Goal: Navigation & Orientation: Find specific page/section

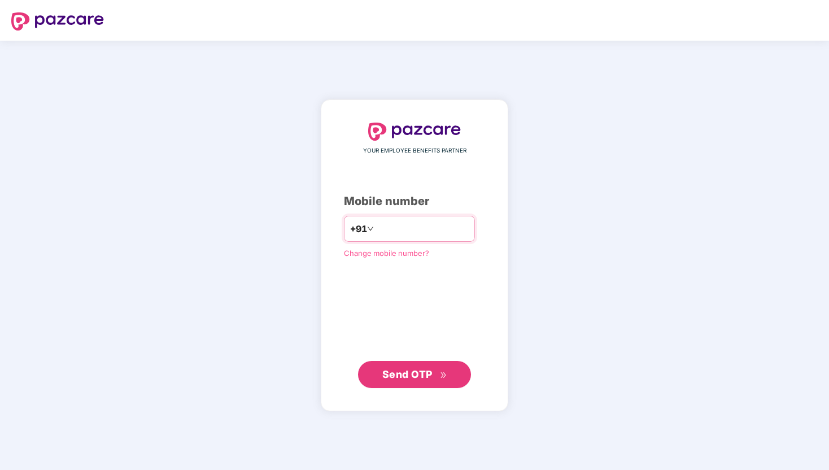
type input "**********"
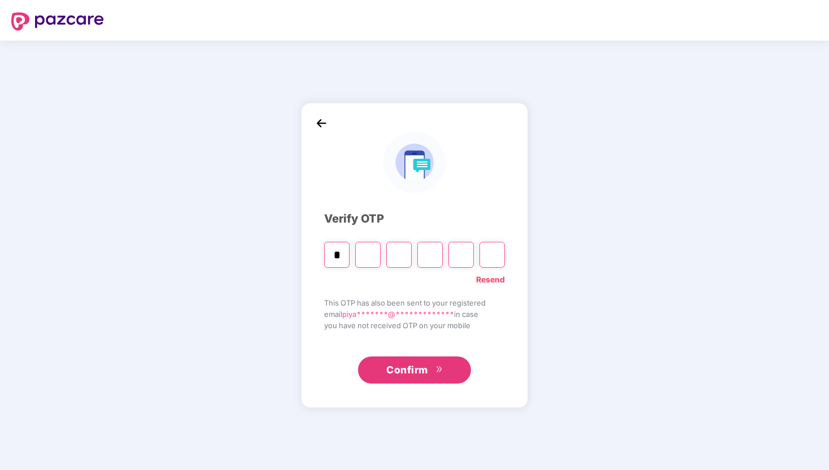
type input "*"
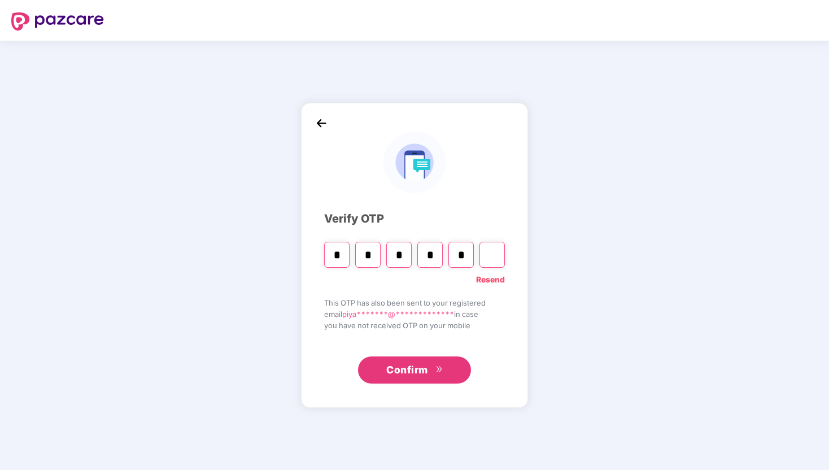
type input "*"
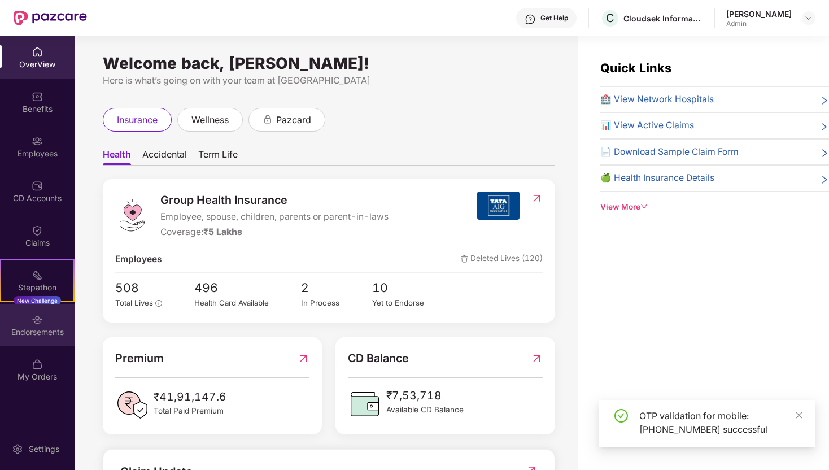
click at [50, 314] on div "Endorsements" at bounding box center [37, 325] width 75 height 42
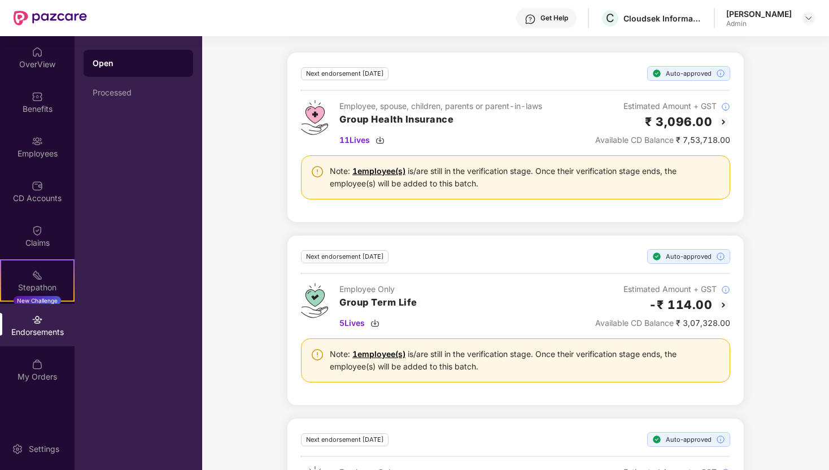
scroll to position [146, 0]
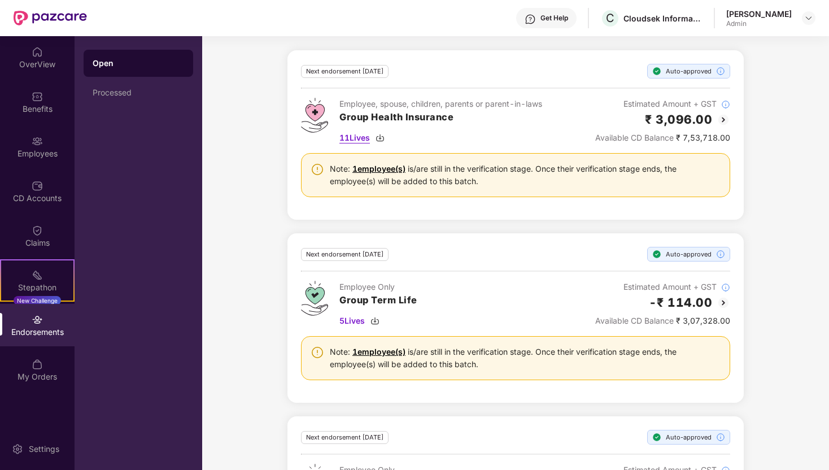
click at [356, 137] on span "11 Lives" at bounding box center [354, 138] width 31 height 12
